Goal: Transaction & Acquisition: Purchase product/service

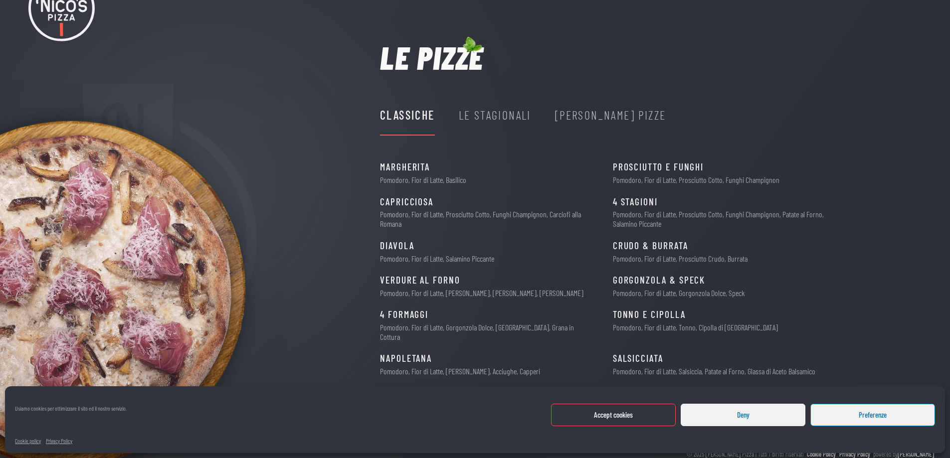
scroll to position [69, 0]
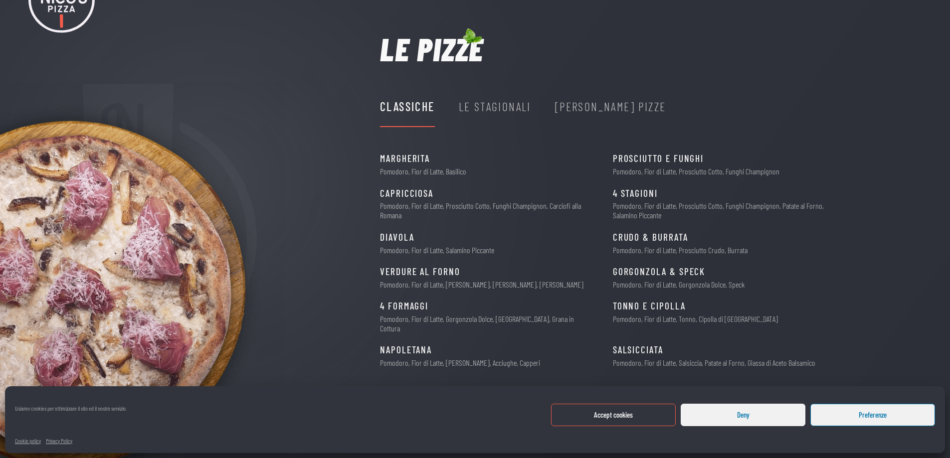
click at [780, 416] on button "Deny" at bounding box center [743, 415] width 125 height 22
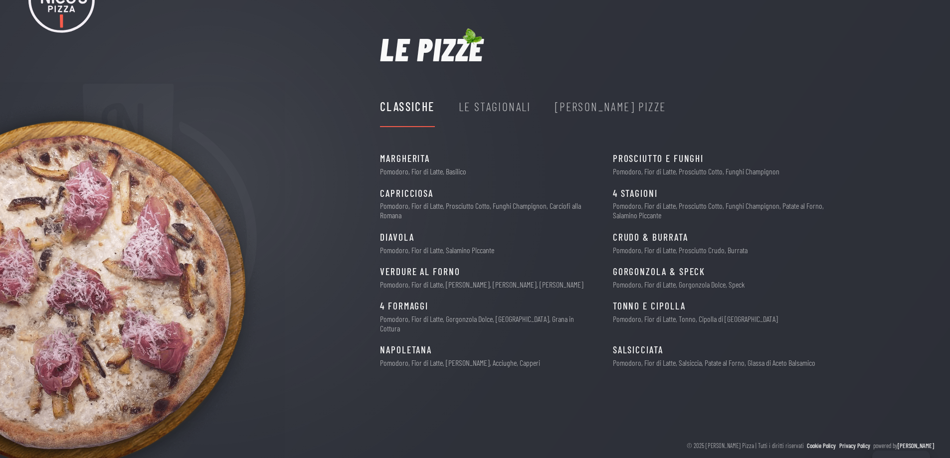
click at [497, 105] on div "Le Stagionali" at bounding box center [495, 106] width 72 height 19
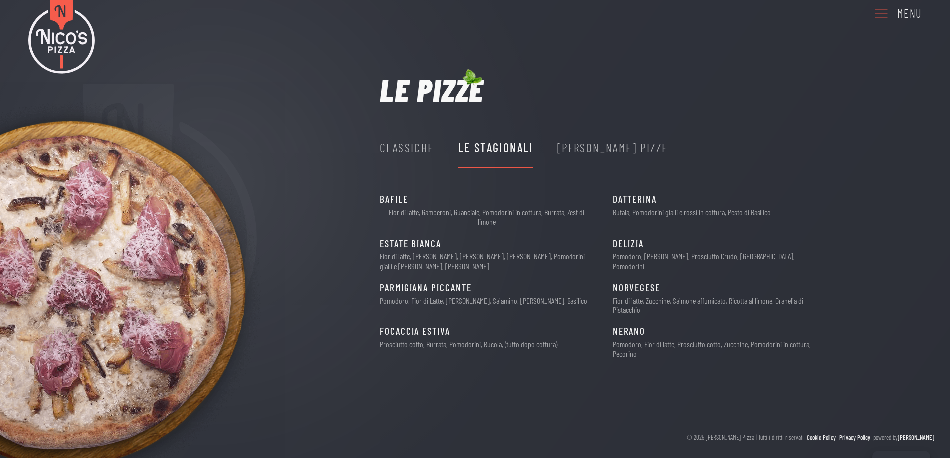
scroll to position [19, 0]
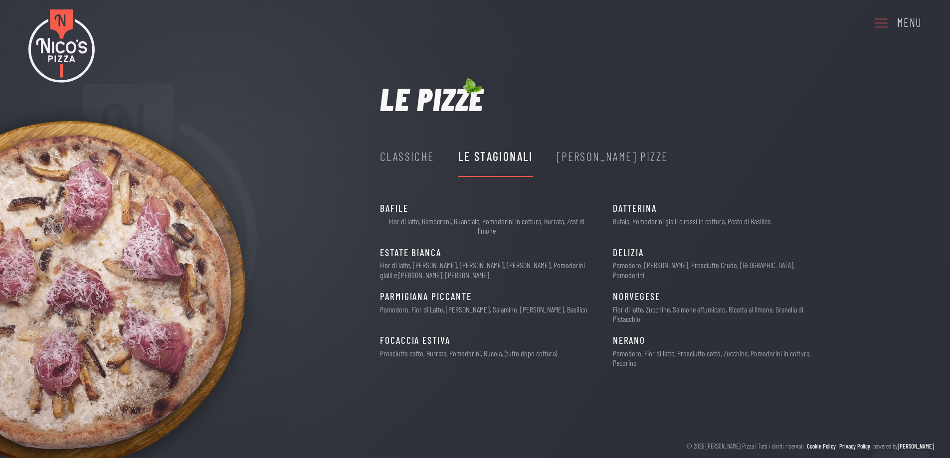
click at [574, 157] on div "[PERSON_NAME] Pizze" at bounding box center [612, 156] width 111 height 19
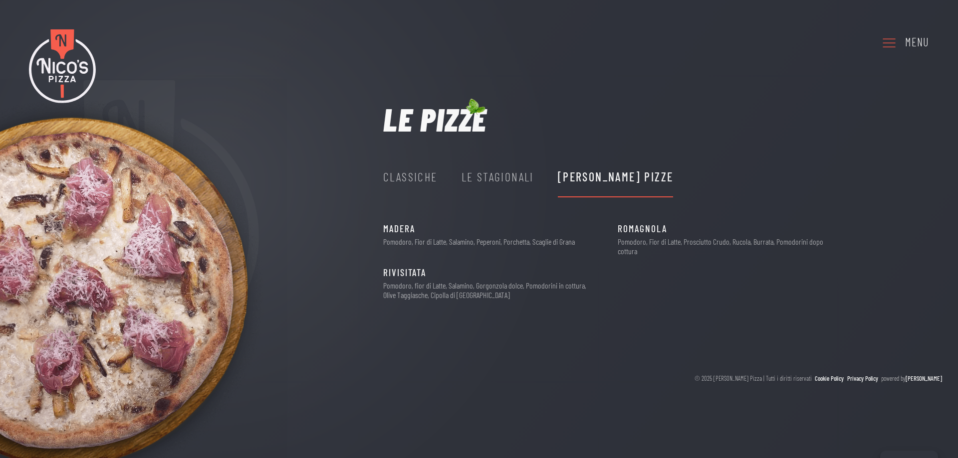
click at [494, 188] on div "Le Stagionali" at bounding box center [497, 178] width 72 height 40
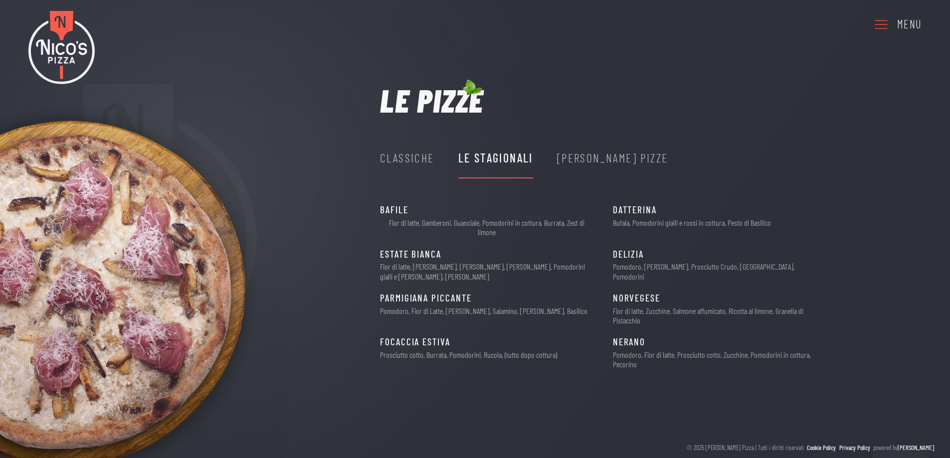
scroll to position [19, 0]
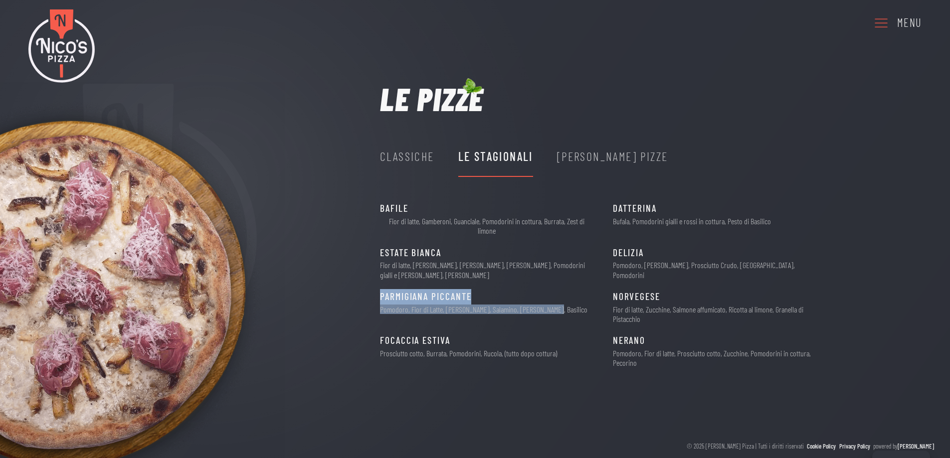
drag, startPoint x: 383, startPoint y: 288, endPoint x: 554, endPoint y: 301, distance: 171.1
click at [554, 301] on div "PARMIGIANA PICCANTE 11€ Pomodoro, Fior di Latte, Melanzane, Salamino, Scamorza,…" at bounding box center [487, 301] width 214 height 25
drag, startPoint x: 557, startPoint y: 303, endPoint x: 513, endPoint y: 305, distance: 44.5
click at [557, 302] on div "PARMIGIANA PICCANTE 11€ Pomodoro, Fior di Latte, Melanzane, Salamino, Scamorza,…" at bounding box center [487, 301] width 214 height 25
drag, startPoint x: 385, startPoint y: 289, endPoint x: 557, endPoint y: 301, distance: 173.0
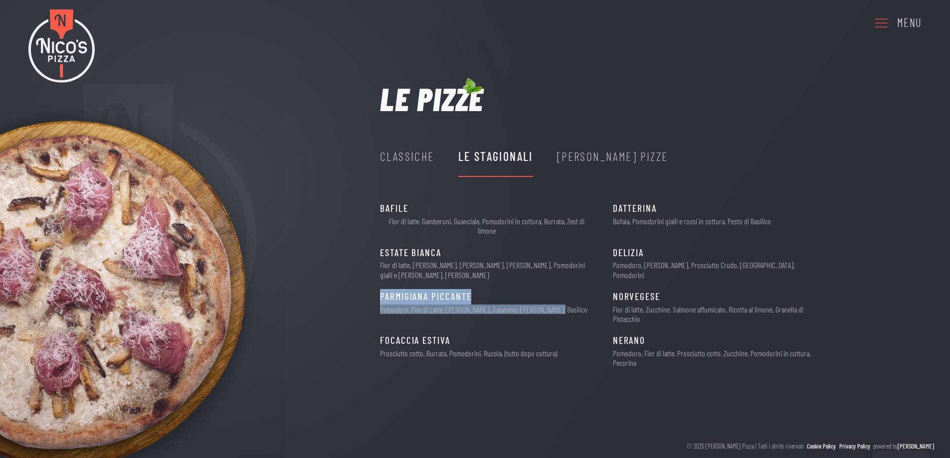
click at [557, 301] on div "PARMIGIANA PICCANTE 11€ Pomodoro, Fior di Latte, Melanzane, Salamino, Scamorza,…" at bounding box center [487, 301] width 214 height 25
copy div "PARMIGIANA PICCANTE 11€ Pomodoro, Fior di Latte, Melanzane, Salamino, Scamorza,…"
click at [451, 195] on div "Classiche Le Stagionali Nico's Pizze" at bounding box center [524, 169] width 288 height 64
click at [415, 160] on div "Classiche" at bounding box center [407, 156] width 54 height 19
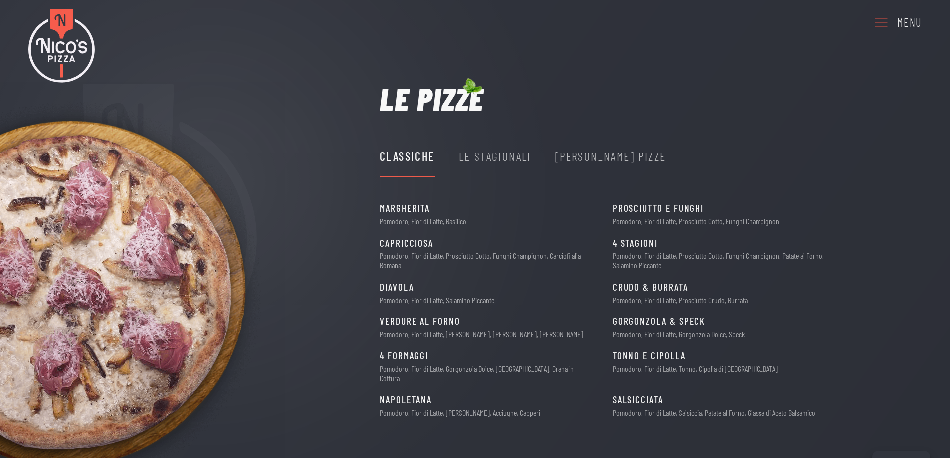
click at [493, 155] on div "Le Stagionali" at bounding box center [495, 156] width 72 height 19
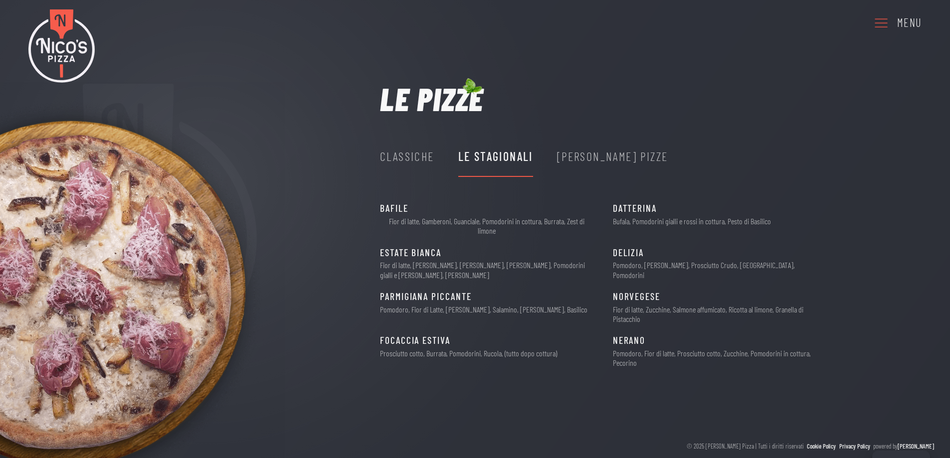
click at [592, 168] on div "[PERSON_NAME] Pizze" at bounding box center [612, 157] width 111 height 40
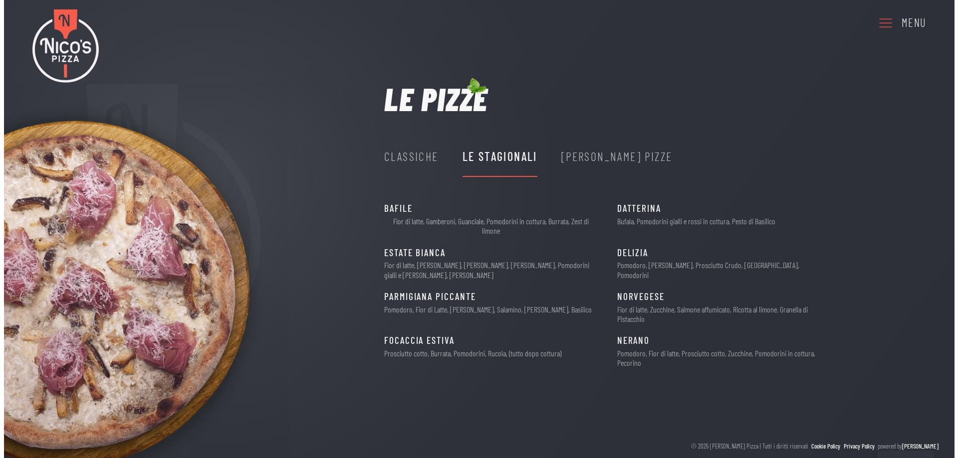
scroll to position [0, 0]
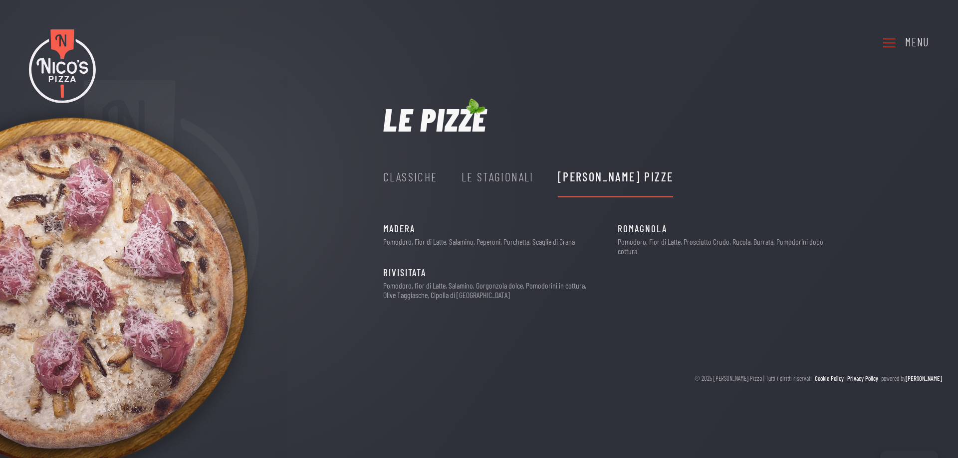
click at [409, 188] on div "Classiche" at bounding box center [410, 178] width 54 height 40
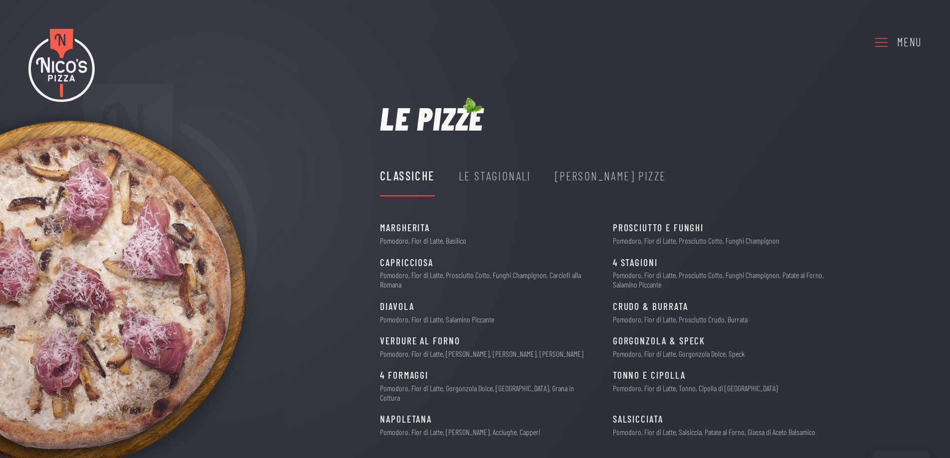
click at [887, 40] on icon at bounding box center [881, 41] width 16 height 27
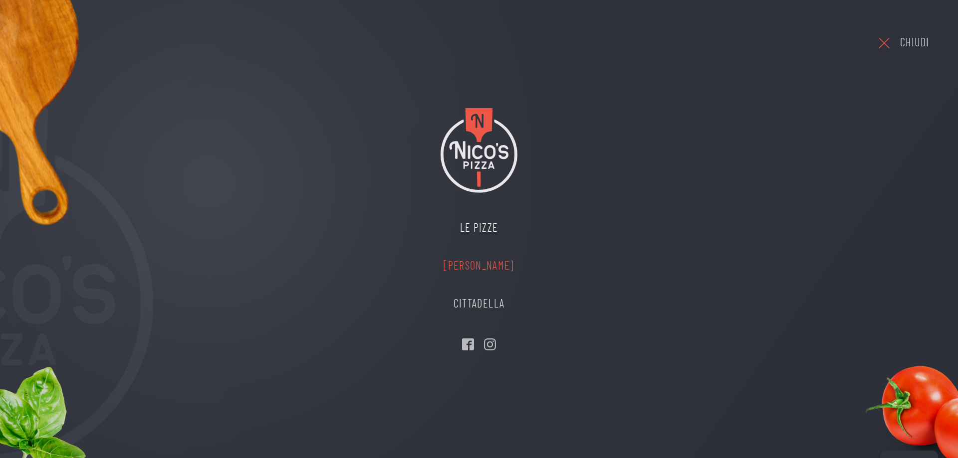
click at [481, 262] on link "[PERSON_NAME]" at bounding box center [478, 266] width 90 height 38
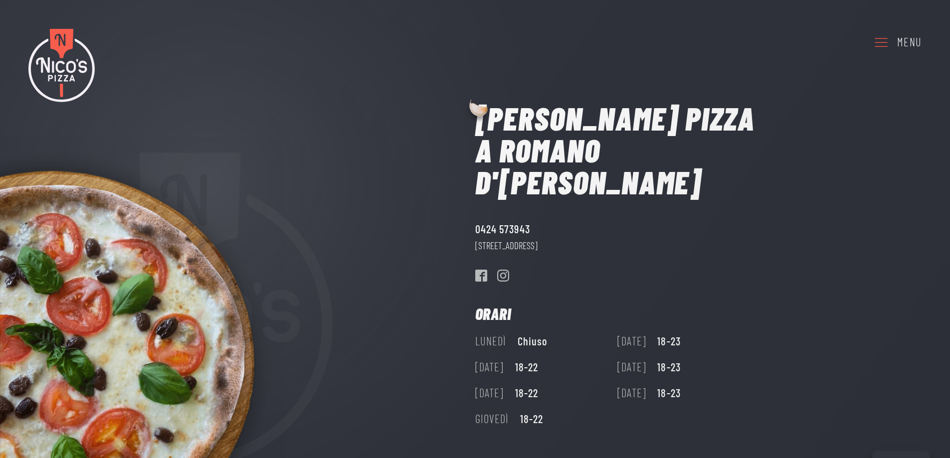
click at [893, 47] on link "Menu" at bounding box center [897, 41] width 48 height 27
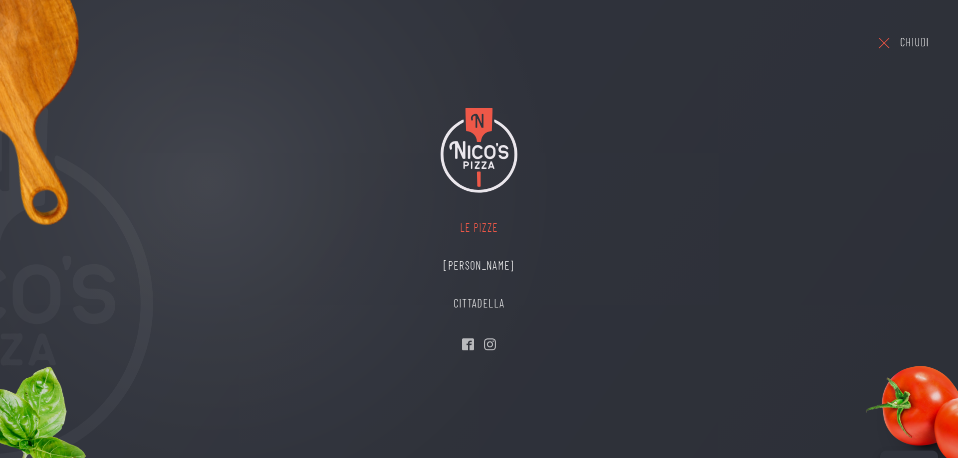
click at [482, 231] on link "Le Pizze" at bounding box center [478, 228] width 90 height 38
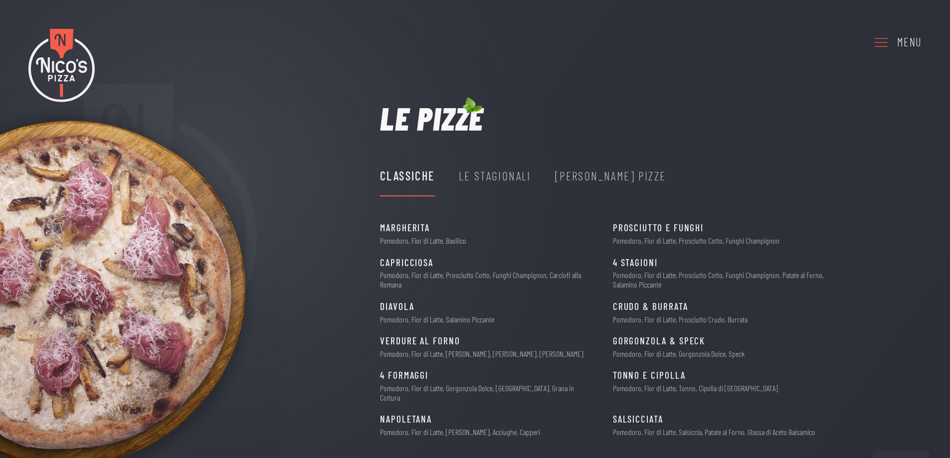
click at [498, 177] on div "Le Stagionali" at bounding box center [495, 176] width 72 height 19
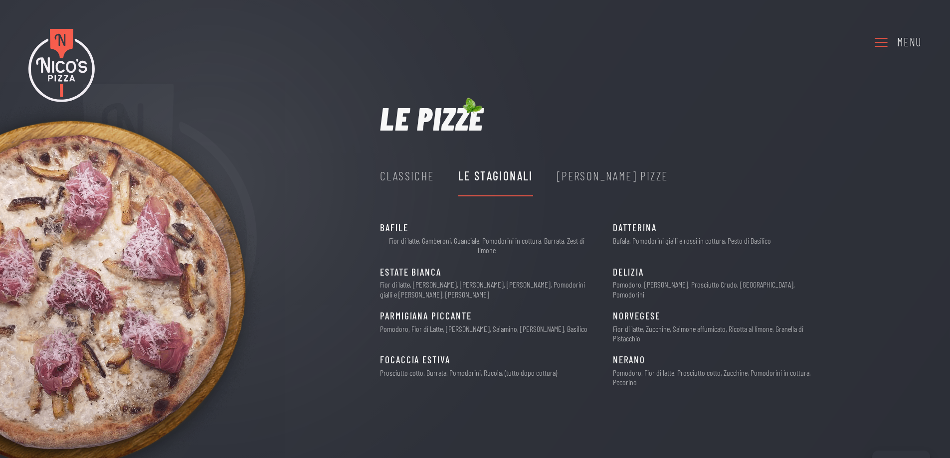
click at [584, 183] on div "[PERSON_NAME] Pizze" at bounding box center [612, 176] width 111 height 19
